Goal: Navigation & Orientation: Find specific page/section

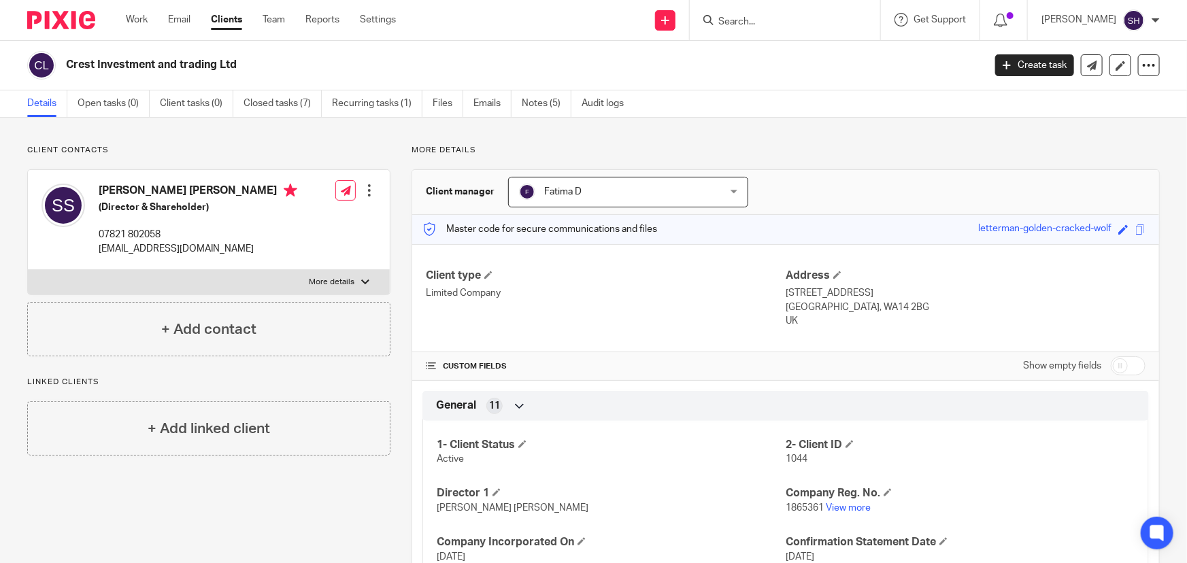
click at [766, 27] on input "Search" at bounding box center [778, 22] width 122 height 12
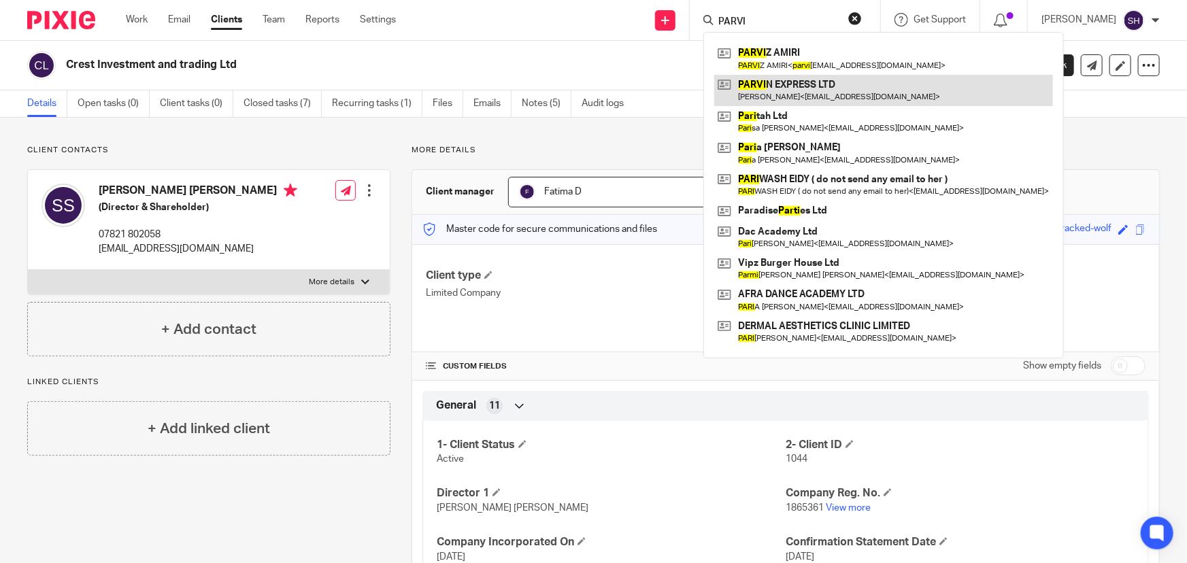
type input "PARVI"
click at [807, 97] on link at bounding box center [883, 90] width 339 height 31
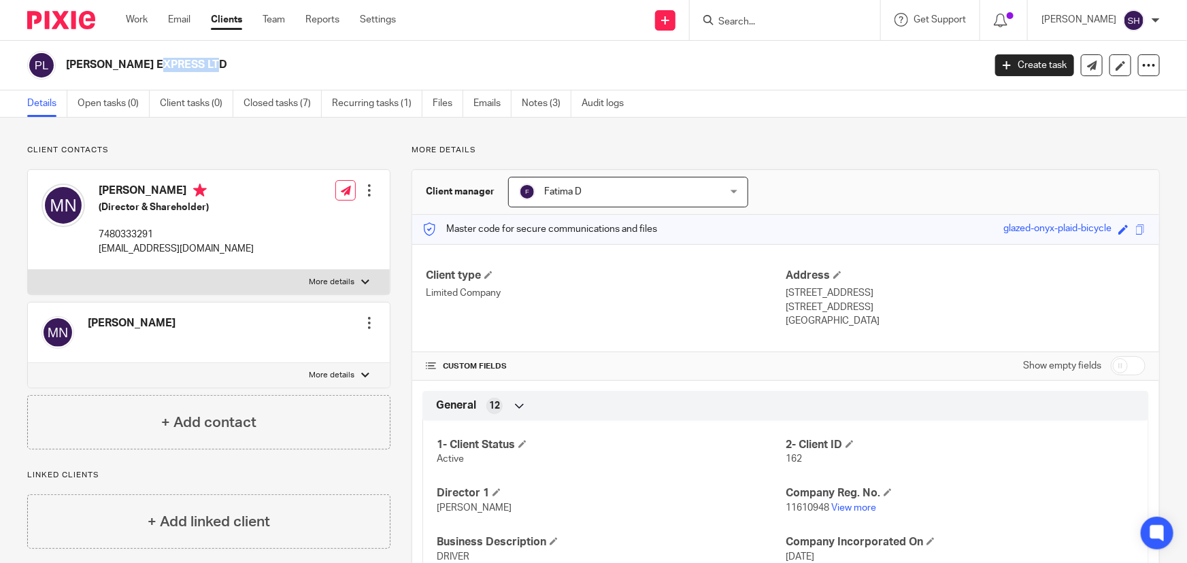
drag, startPoint x: 68, startPoint y: 61, endPoint x: 122, endPoint y: 63, distance: 54.4
click at [122, 63] on h2 "PARVIN EXPRESS LTD" at bounding box center [429, 65] width 727 height 14
copy h2 "PARVIN EX"
click at [853, 508] on link "View more" at bounding box center [853, 508] width 45 height 10
click at [761, 23] on input "Search" at bounding box center [778, 22] width 122 height 12
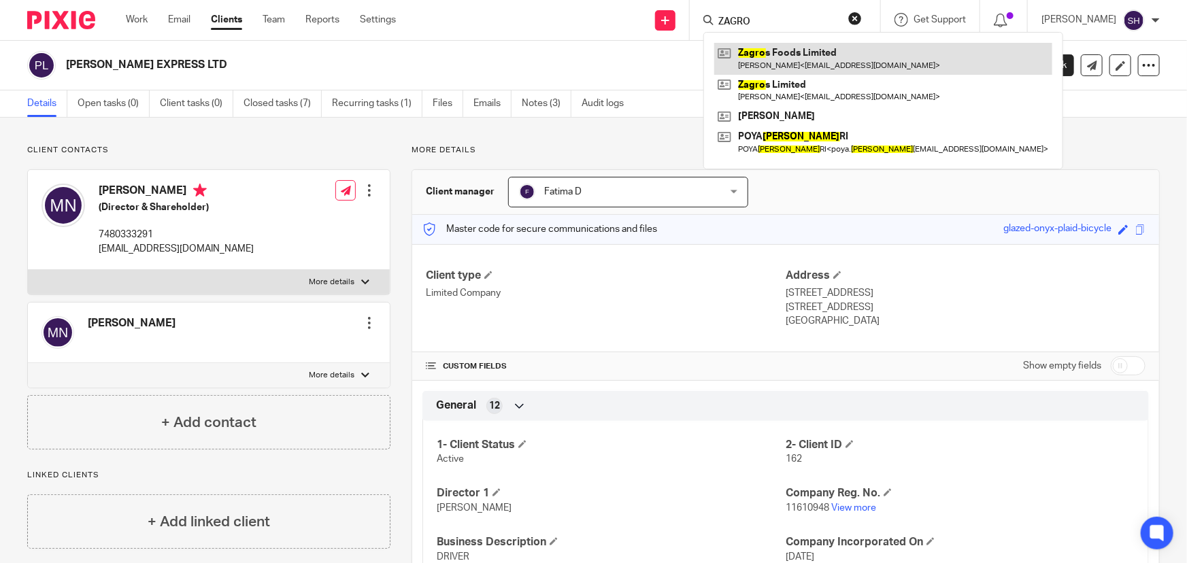
type input "ZAGRO"
click at [807, 65] on link at bounding box center [883, 58] width 338 height 31
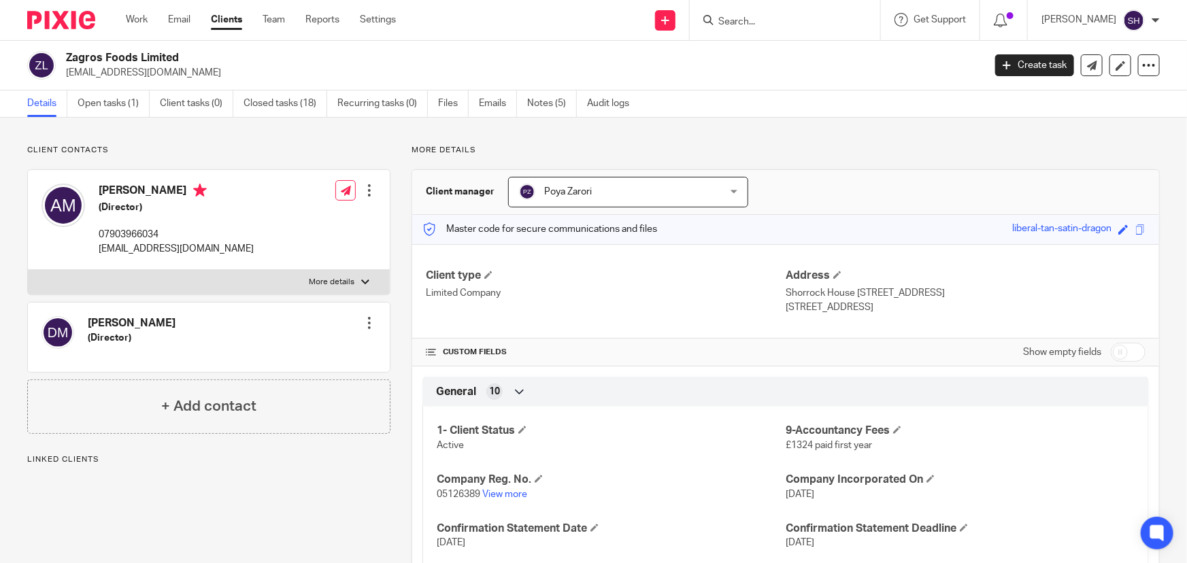
click at [790, 14] on form at bounding box center [789, 20] width 145 height 17
click at [794, 25] on input "Search" at bounding box center [778, 22] width 122 height 12
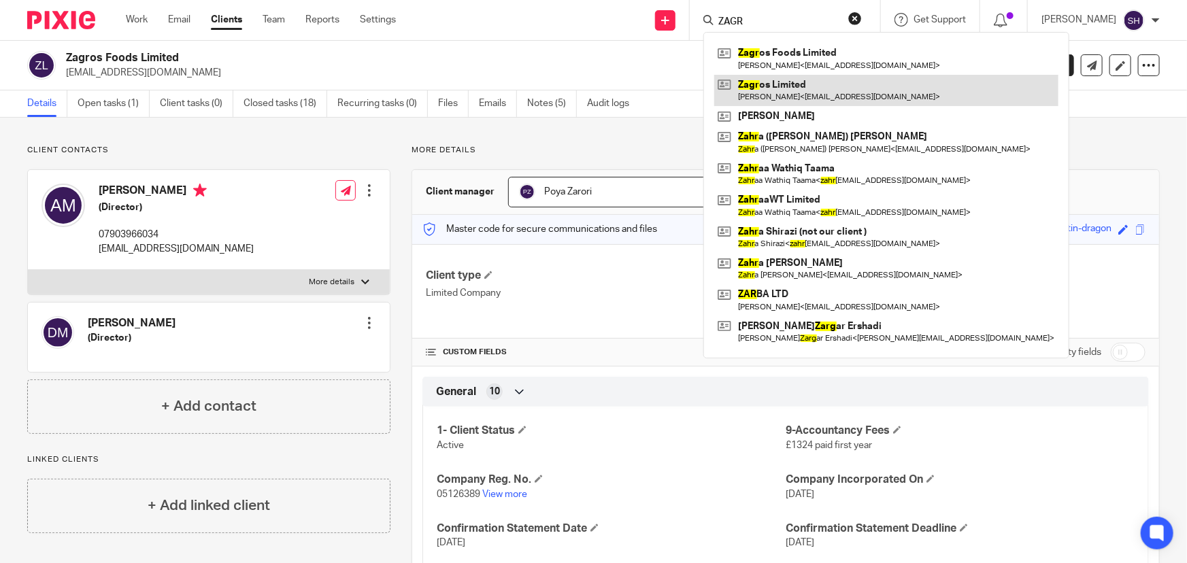
type input "ZAGR"
click at [841, 99] on link at bounding box center [886, 90] width 344 height 31
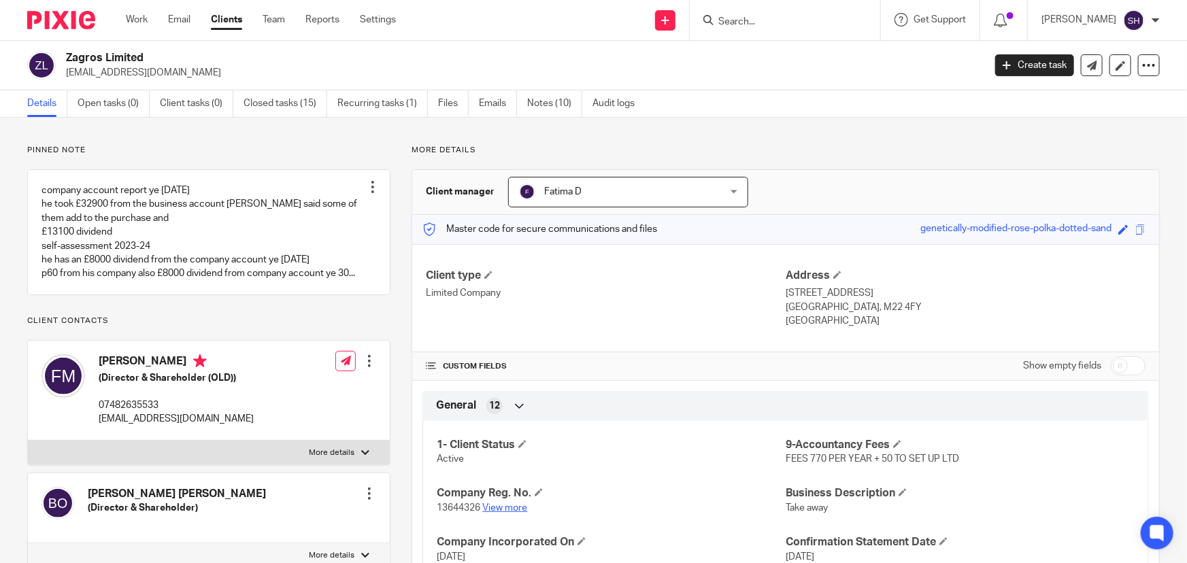
click at [498, 507] on link "View more" at bounding box center [504, 508] width 45 height 10
click at [181, 273] on link at bounding box center [209, 232] width 362 height 124
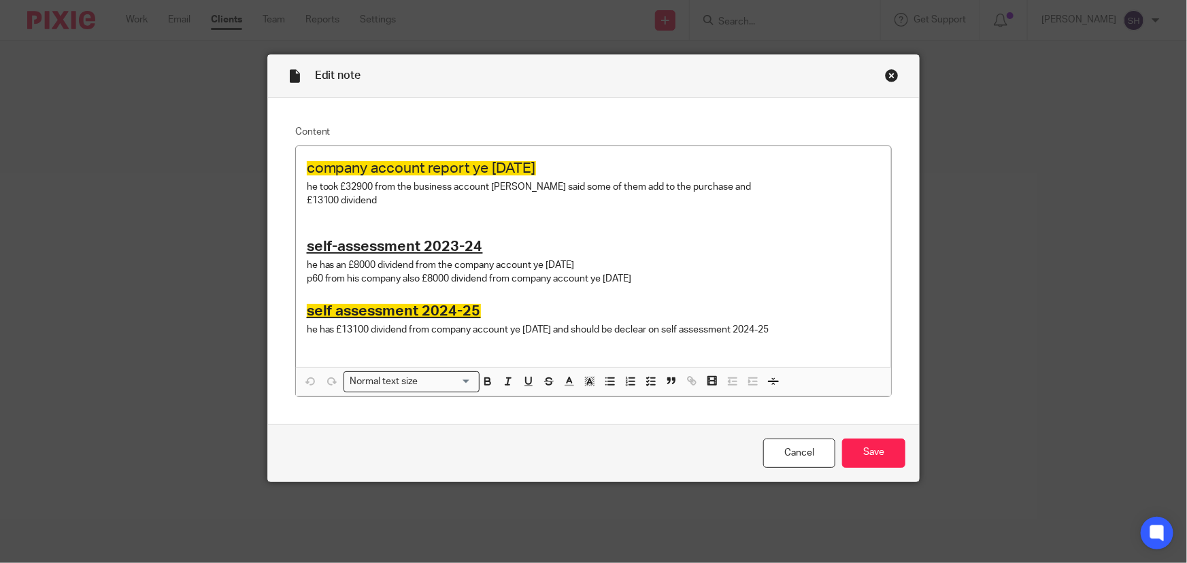
click at [886, 77] on div "Close this dialog window" at bounding box center [892, 76] width 14 height 14
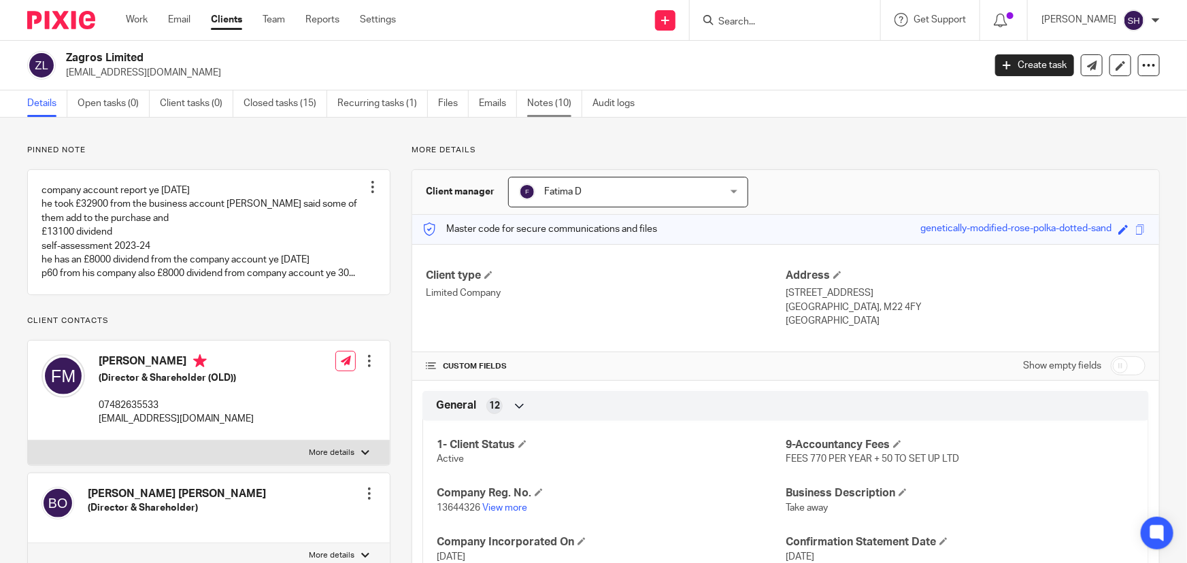
click at [541, 107] on link "Notes (10)" at bounding box center [554, 103] width 55 height 27
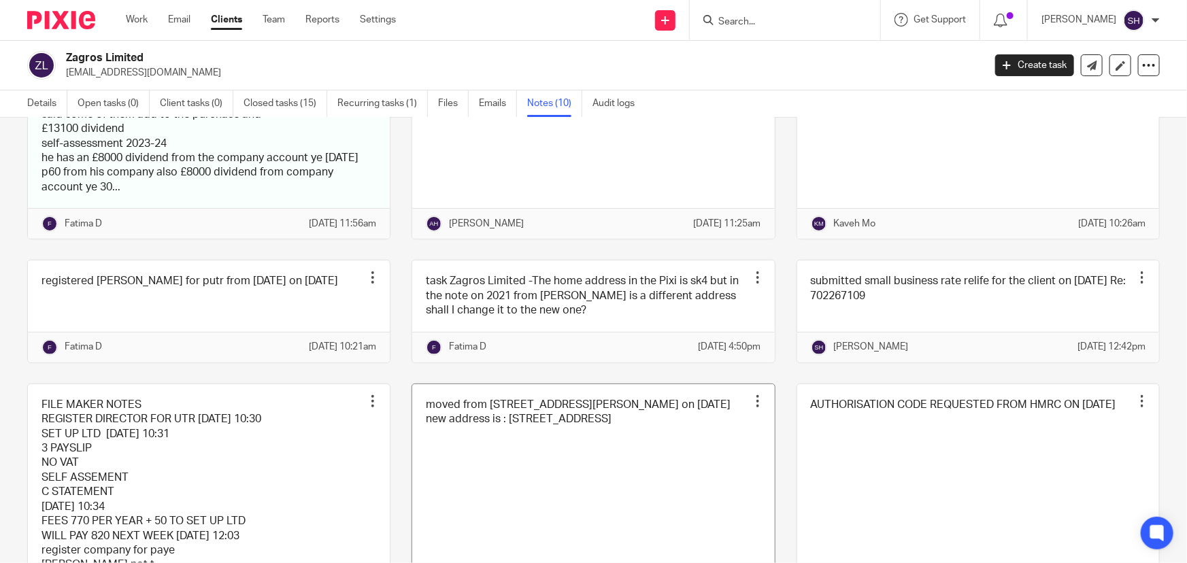
scroll to position [185, 0]
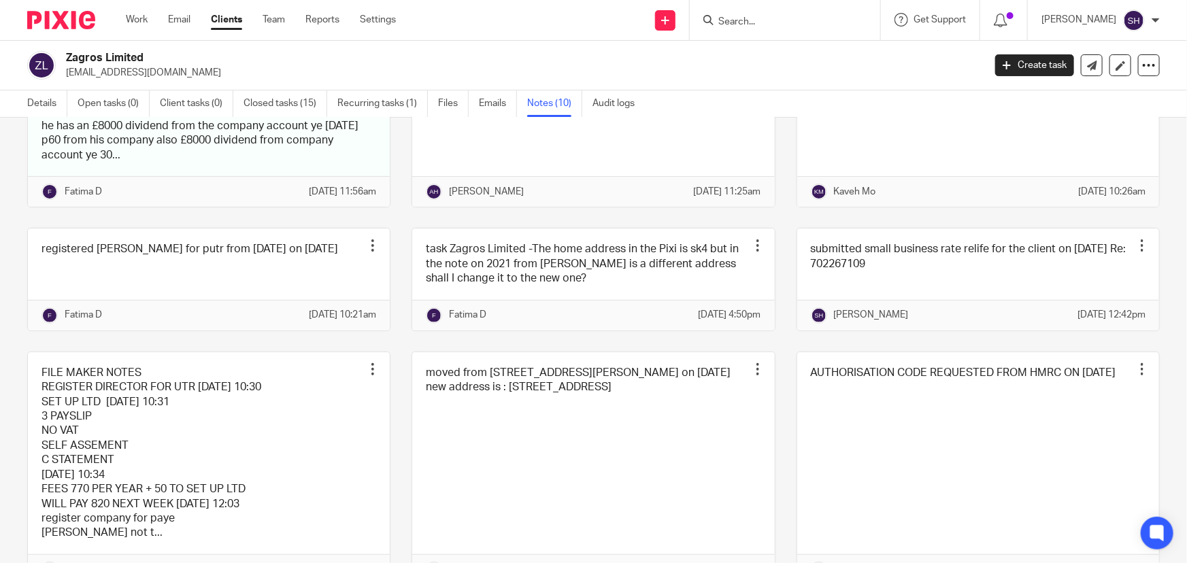
click at [766, 23] on input "Search" at bounding box center [778, 22] width 122 height 12
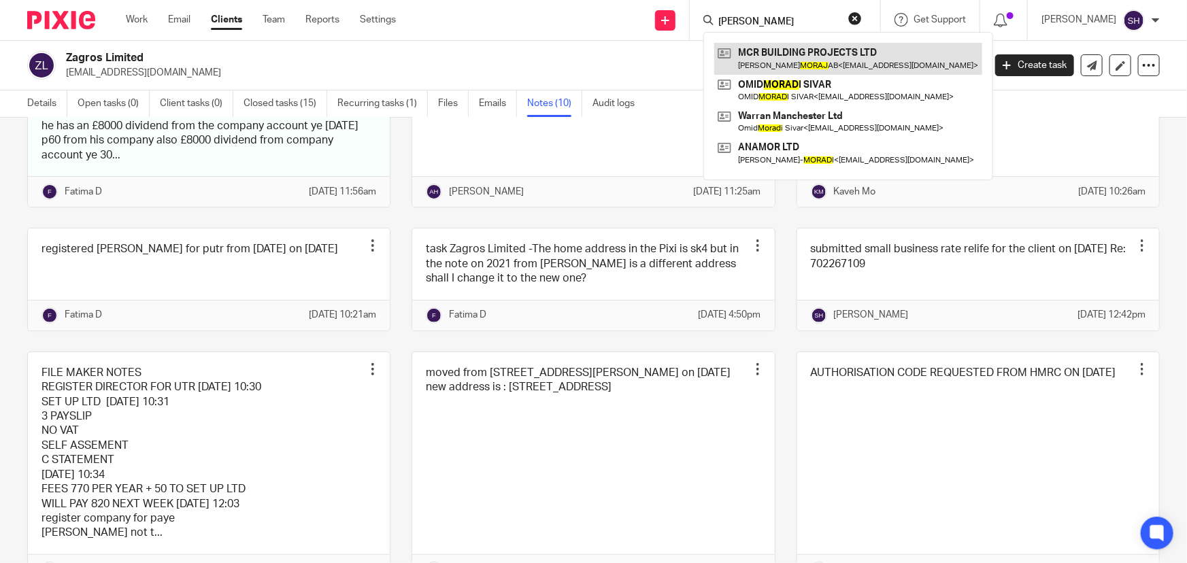
type input "ALI MORAJ"
click at [853, 53] on link at bounding box center [848, 58] width 268 height 31
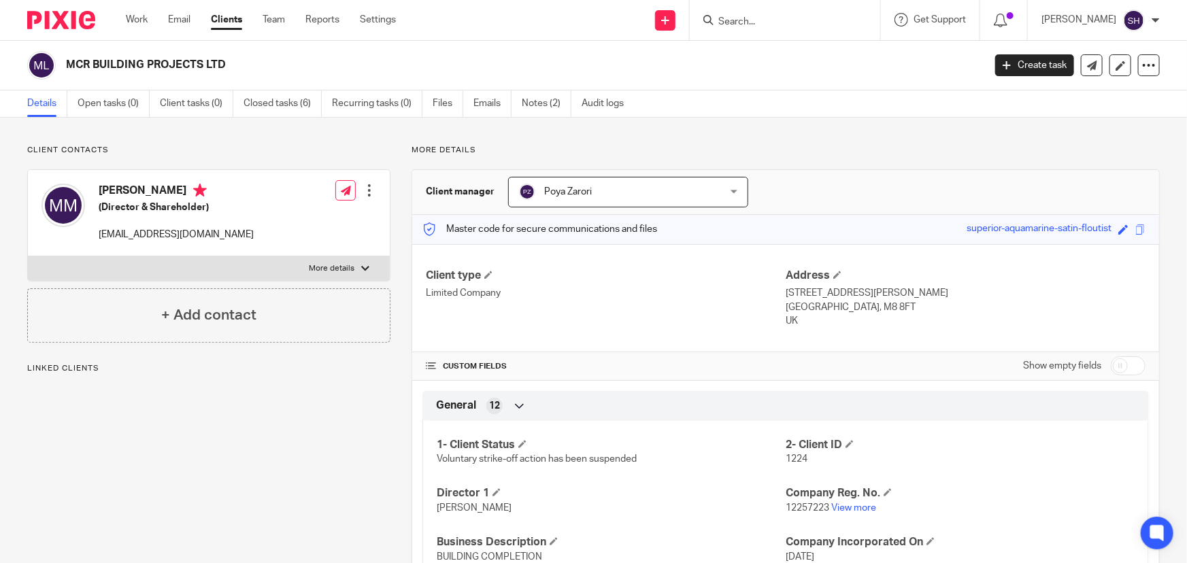
scroll to position [61, 0]
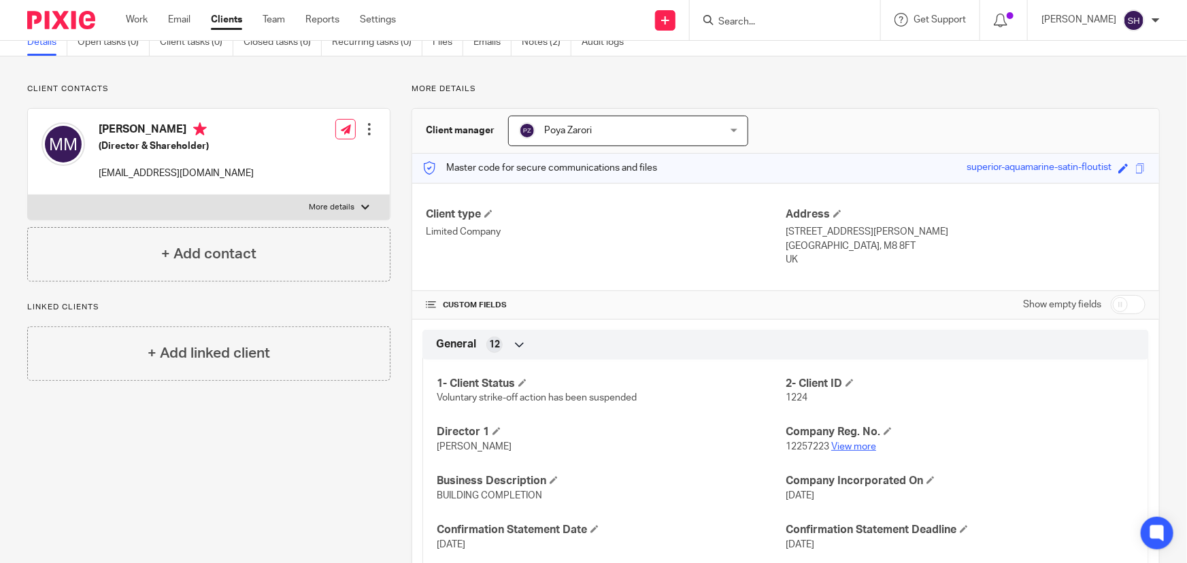
click at [864, 447] on link "View more" at bounding box center [853, 447] width 45 height 10
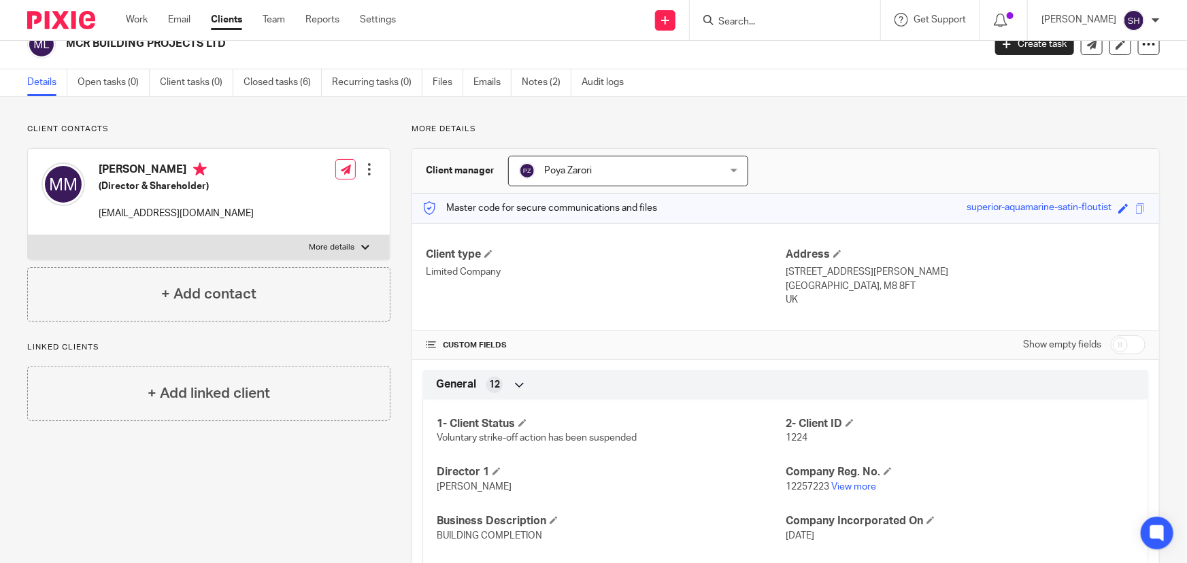
scroll to position [0, 0]
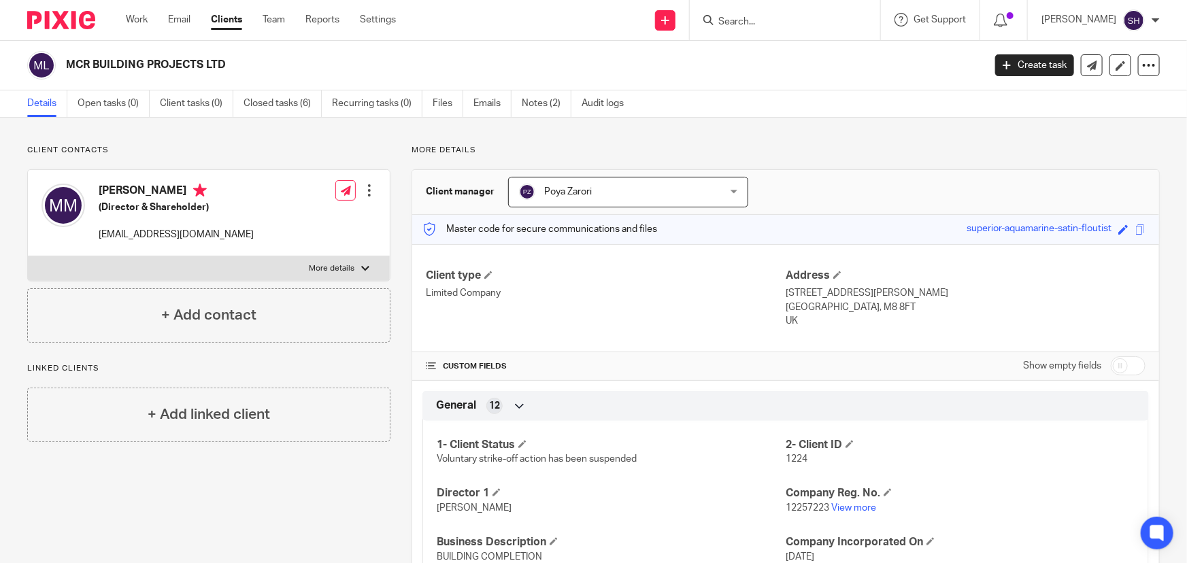
click at [787, 26] on input "Search" at bounding box center [778, 22] width 122 height 12
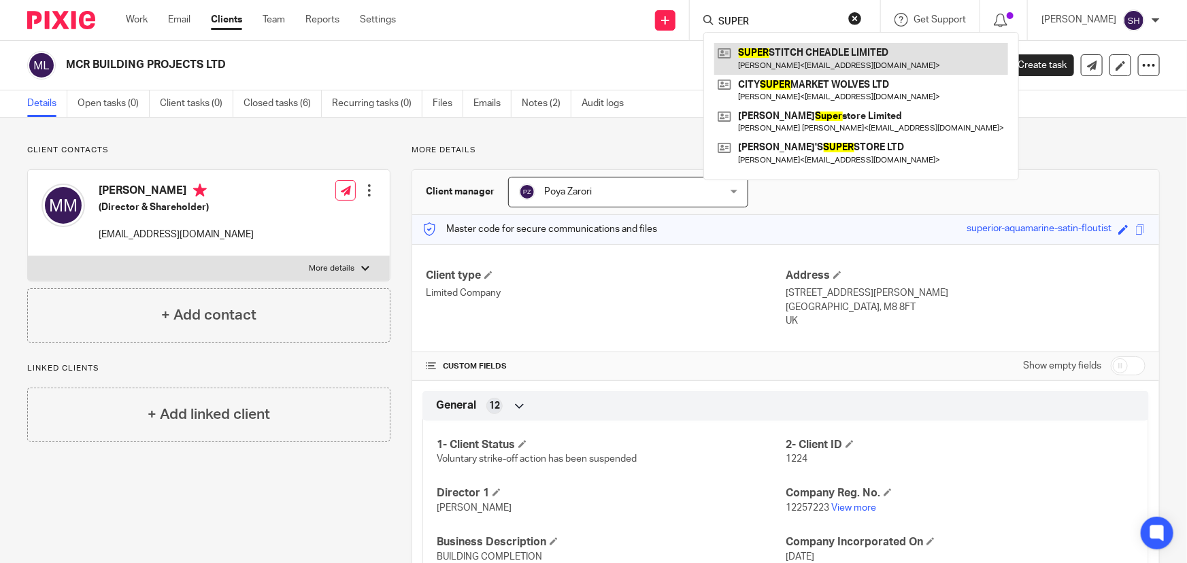
type input "SUPER"
click at [811, 54] on link at bounding box center [861, 58] width 294 height 31
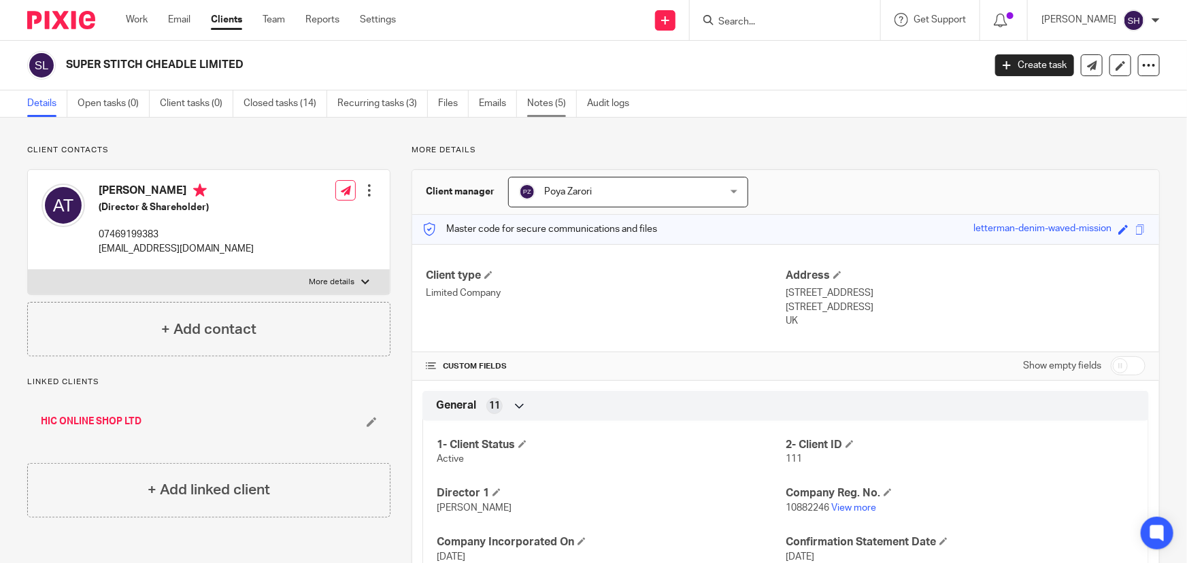
click at [554, 102] on link "Notes (5)" at bounding box center [552, 103] width 50 height 27
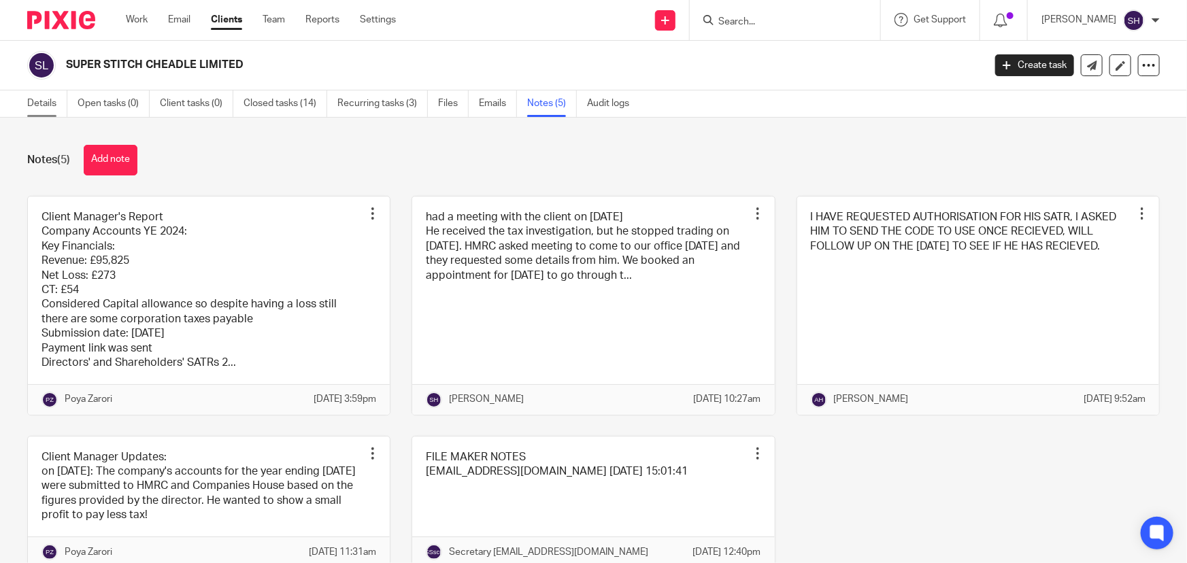
click at [38, 108] on link "Details" at bounding box center [47, 103] width 40 height 27
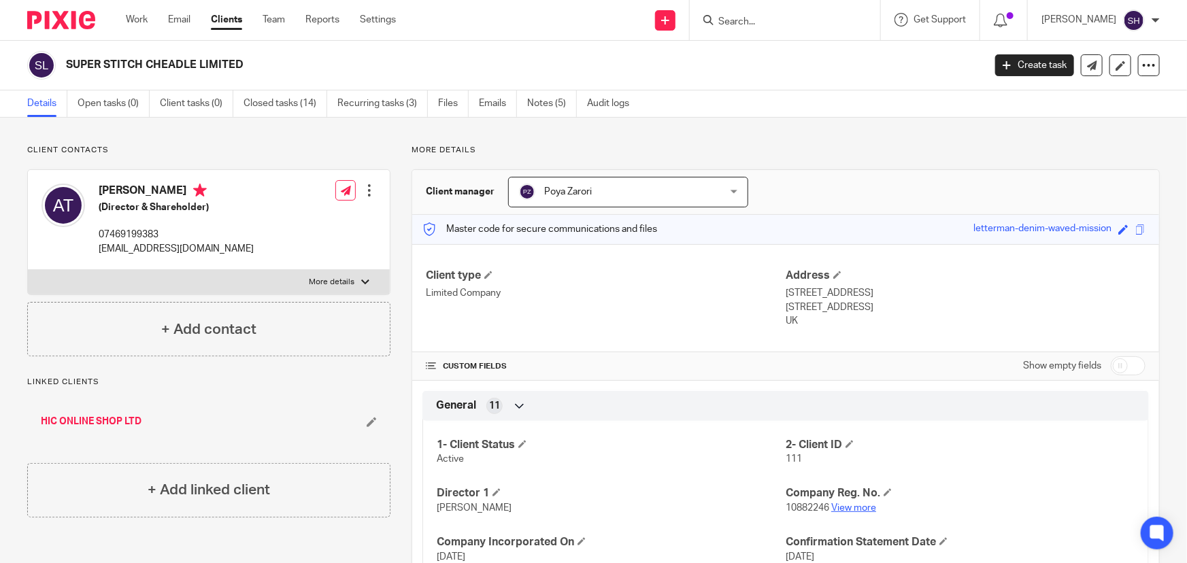
click at [864, 505] on link "View more" at bounding box center [853, 508] width 45 height 10
click at [551, 100] on link "Notes (5)" at bounding box center [552, 103] width 50 height 27
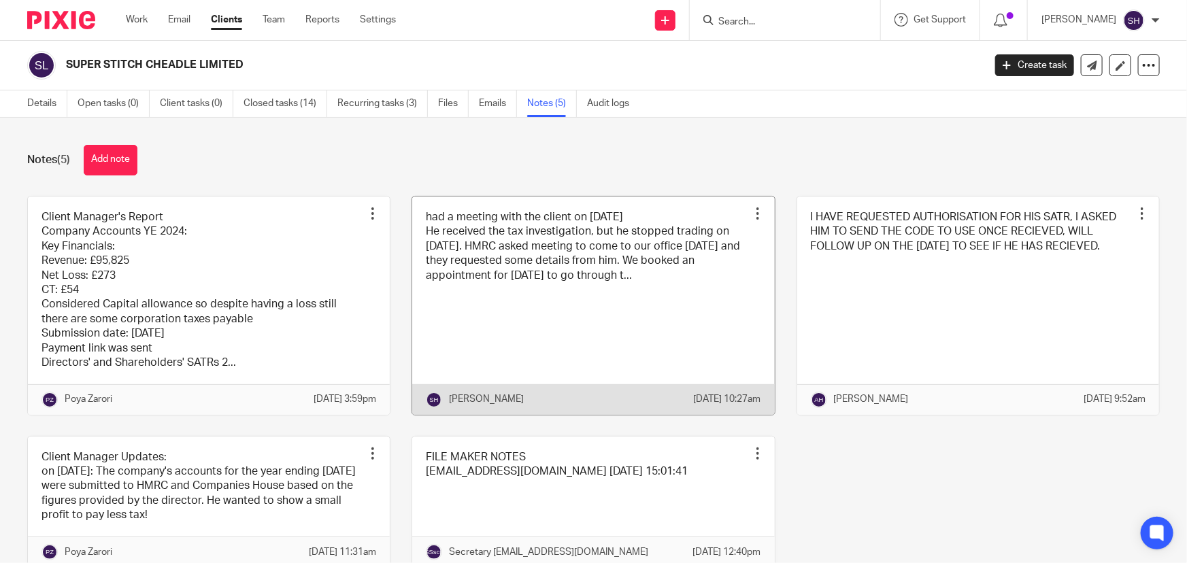
click at [695, 329] on link at bounding box center [593, 306] width 362 height 218
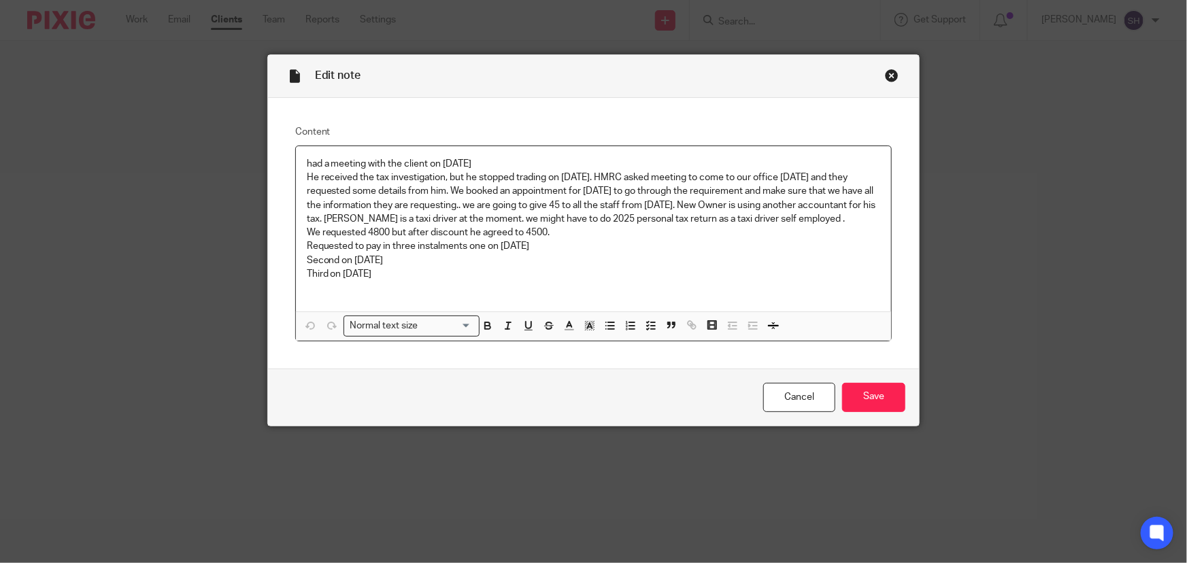
click at [152, 275] on div "Edit note Content had a meeting with the client on 12 09 2024 He received the t…" at bounding box center [593, 281] width 1187 height 563
click at [791, 405] on link "Cancel" at bounding box center [799, 397] width 72 height 29
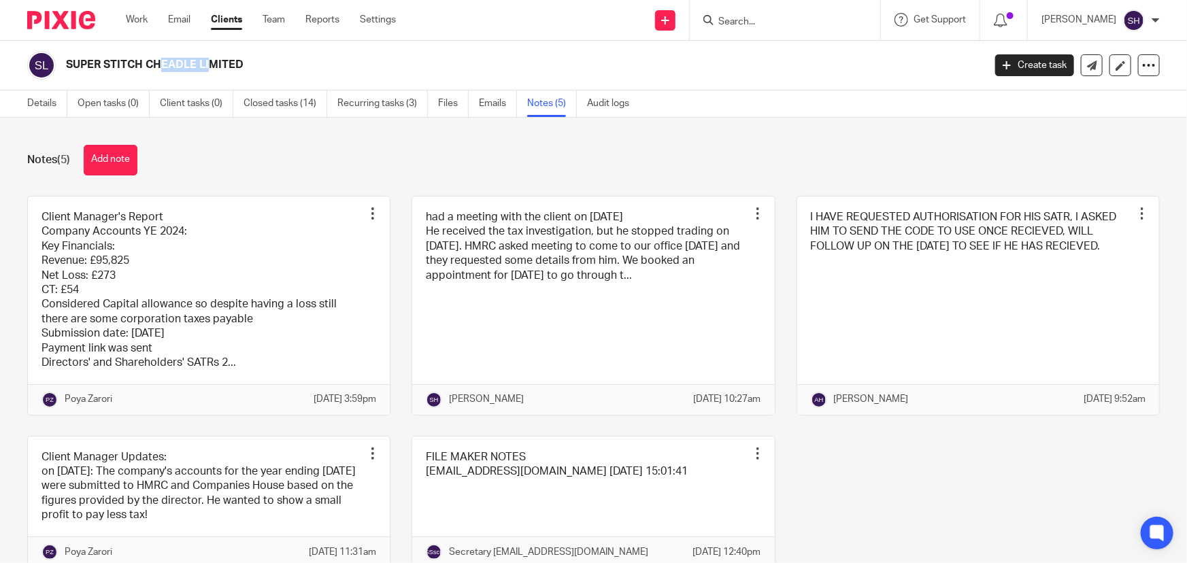
drag, startPoint x: 66, startPoint y: 61, endPoint x: 116, endPoint y: 54, distance: 50.8
click at [116, 54] on div "SUPER STITCH CHEADLE LIMITED" at bounding box center [500, 65] width 947 height 29
copy h2 "SUPER ST"
click at [37, 101] on link "Details" at bounding box center [47, 103] width 40 height 27
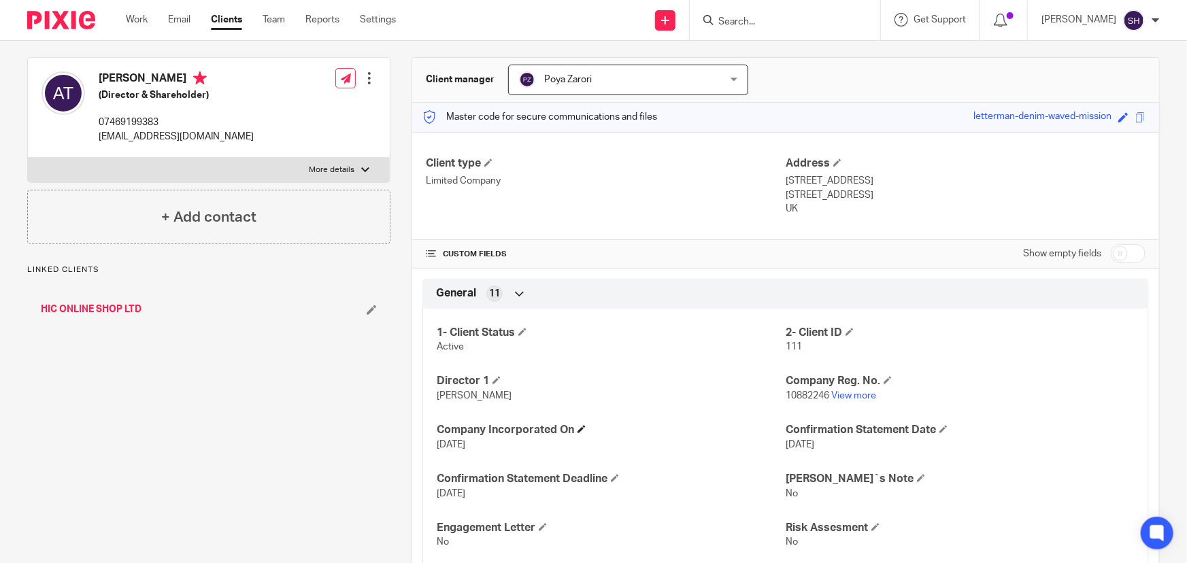
scroll to position [123, 0]
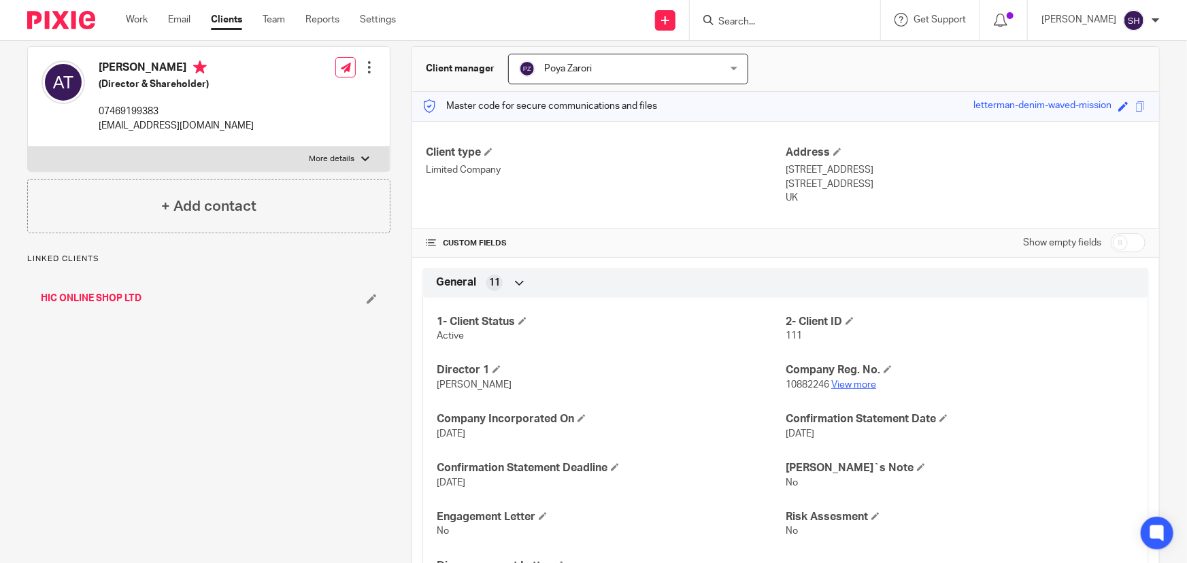
click at [847, 387] on link "View more" at bounding box center [853, 385] width 45 height 10
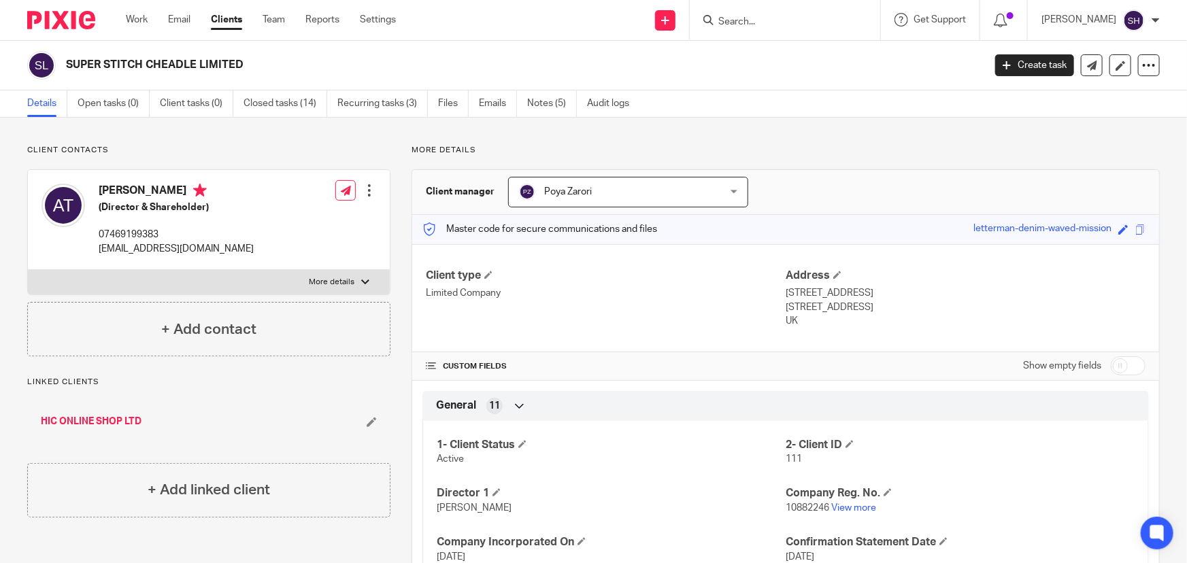
scroll to position [0, 0]
click at [772, 21] on input "Search" at bounding box center [778, 22] width 122 height 12
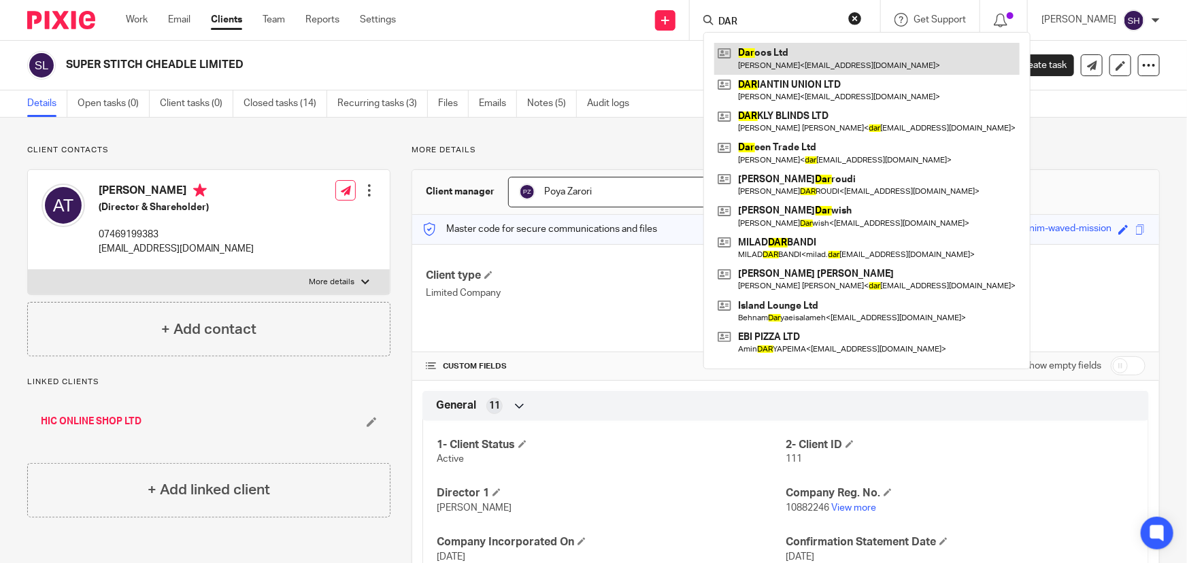
type input "DAR"
click at [767, 63] on link at bounding box center [866, 58] width 305 height 31
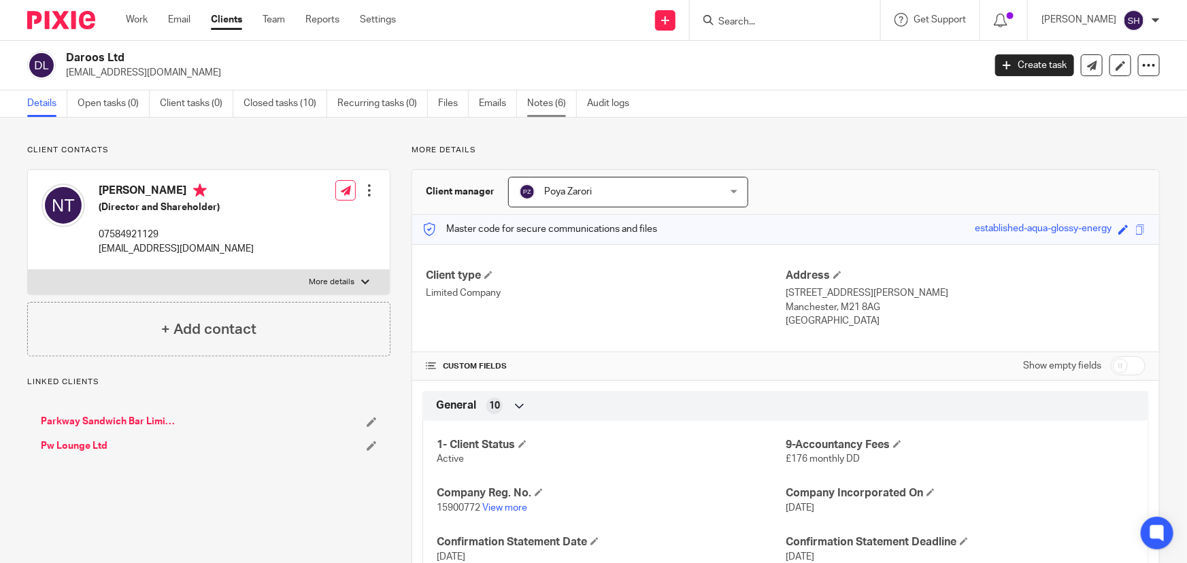
click at [551, 110] on link "Notes (6)" at bounding box center [552, 103] width 50 height 27
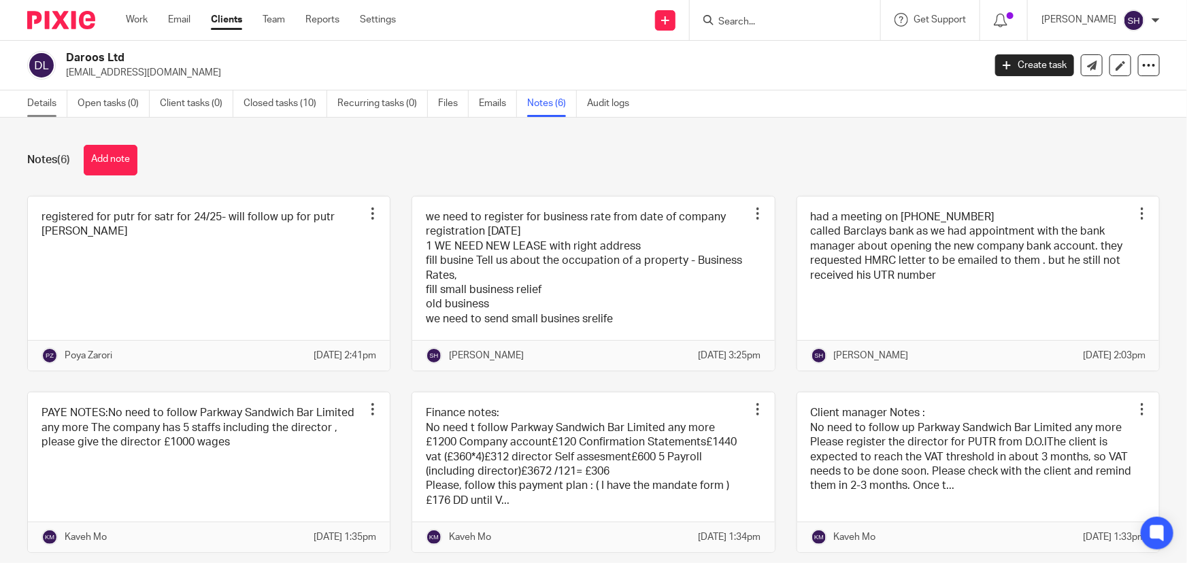
click at [37, 102] on link "Details" at bounding box center [47, 103] width 40 height 27
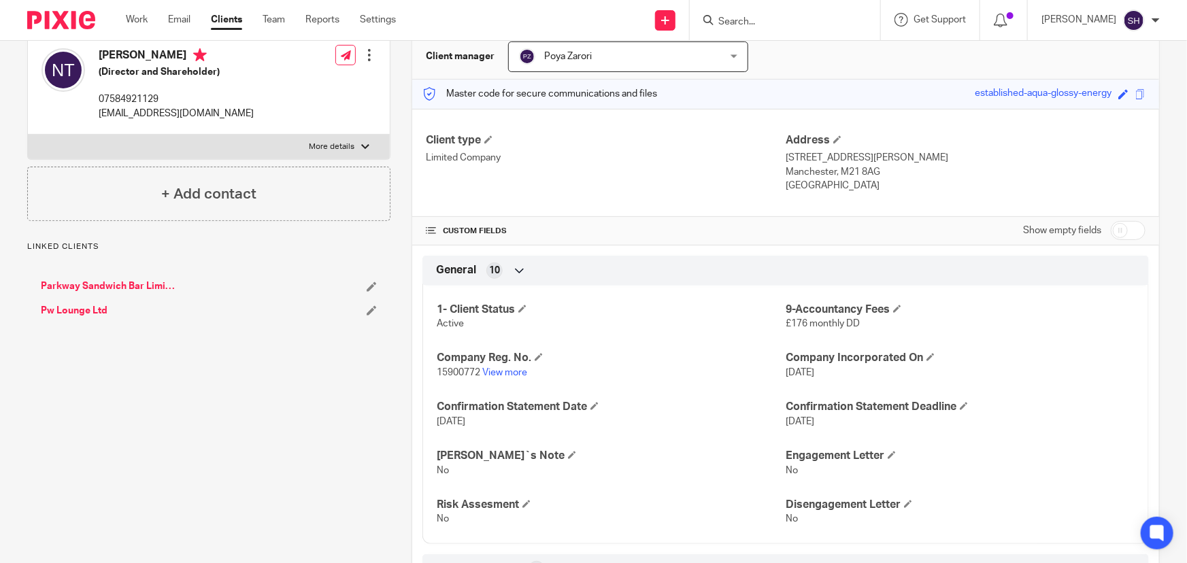
scroll to position [185, 0]
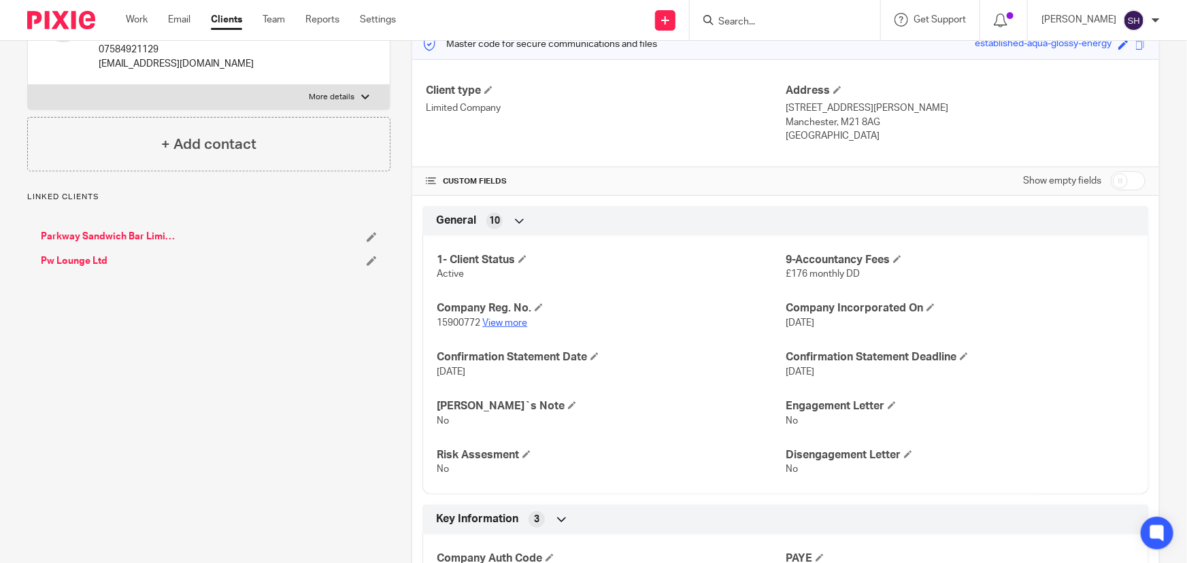
click at [507, 320] on link "View more" at bounding box center [504, 323] width 45 height 10
